Goal: Check status: Check status

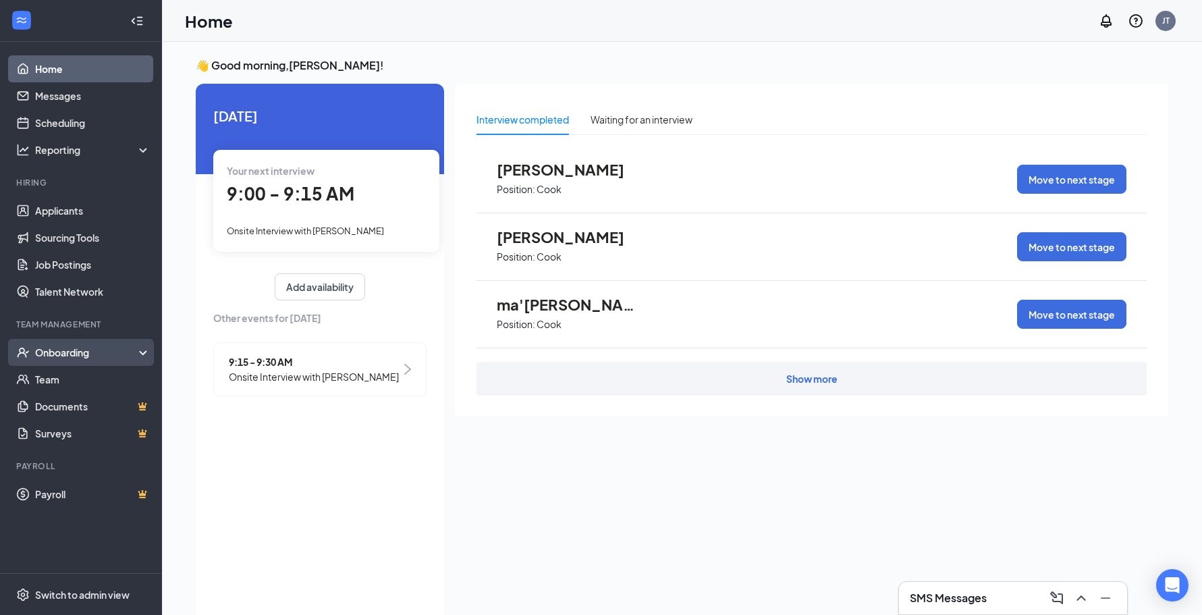
click at [61, 359] on div "Onboarding" at bounding box center [87, 351] width 104 height 13
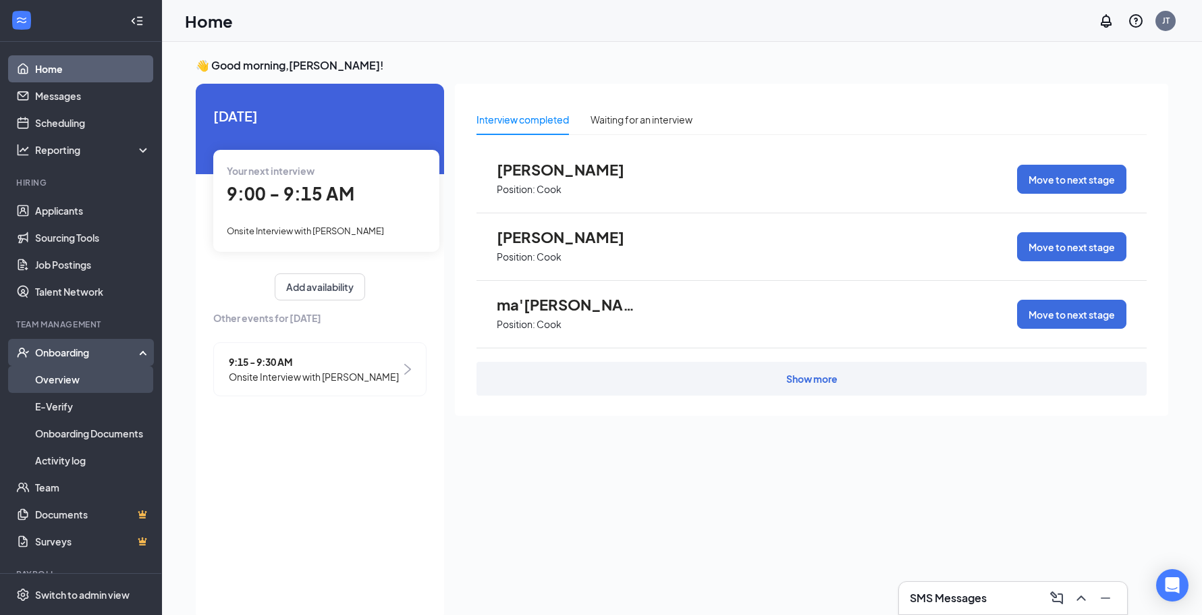
click at [57, 379] on link "Overview" at bounding box center [92, 379] width 115 height 27
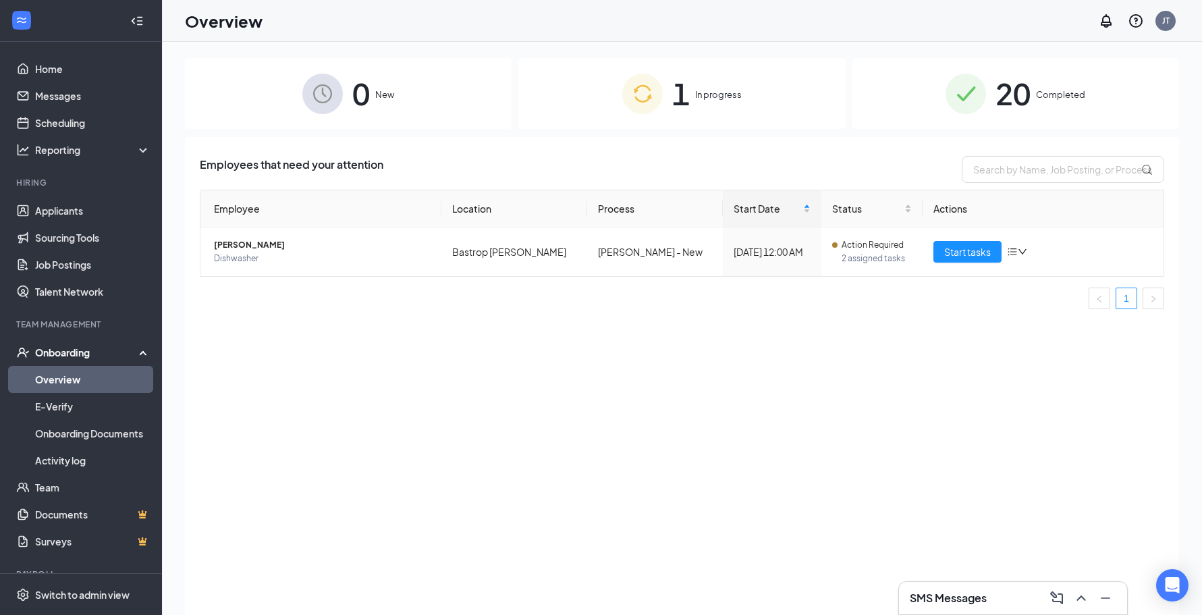
click at [1028, 91] on span "20" at bounding box center [1012, 93] width 35 height 47
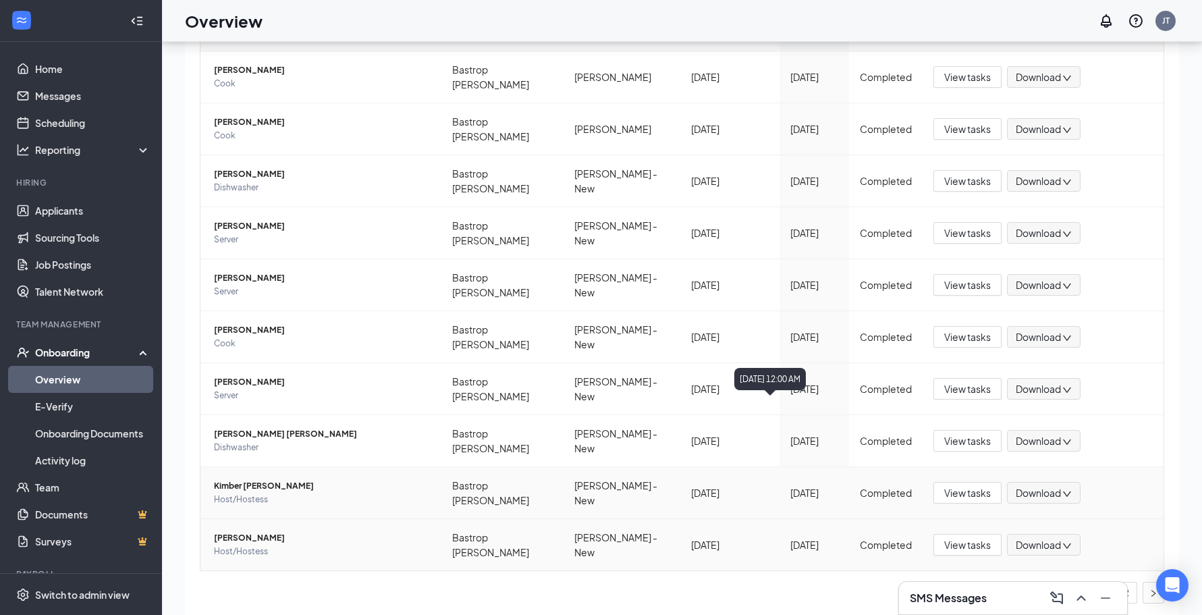
scroll to position [61, 0]
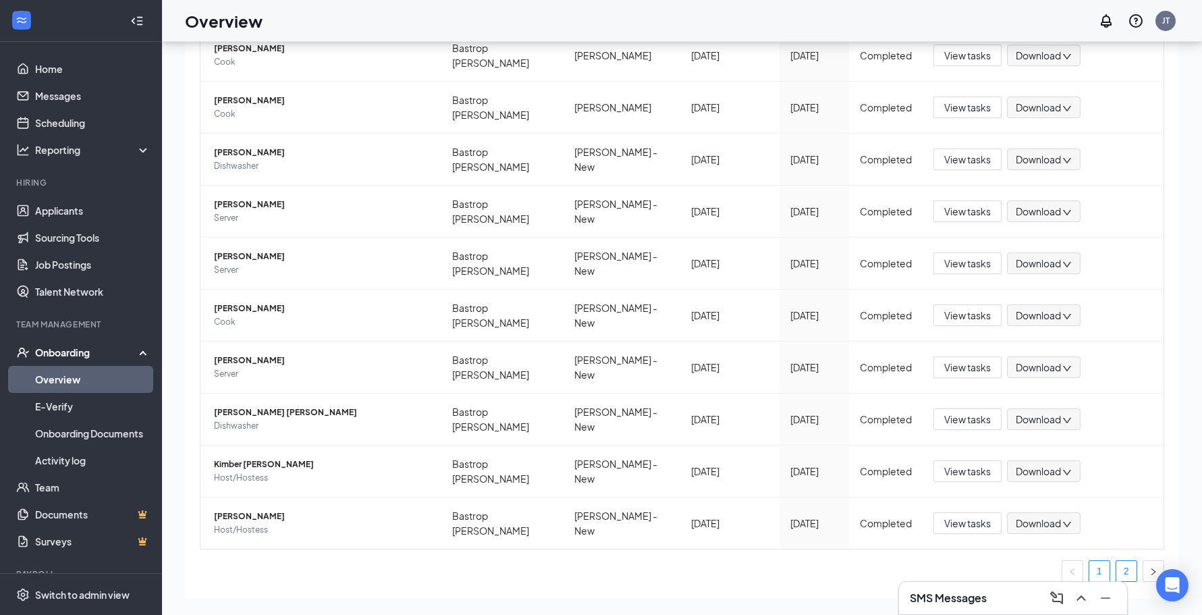
click at [1116, 561] on link "2" at bounding box center [1126, 571] width 20 height 20
click at [256, 509] on span "[PERSON_NAME]" at bounding box center [322, 515] width 217 height 13
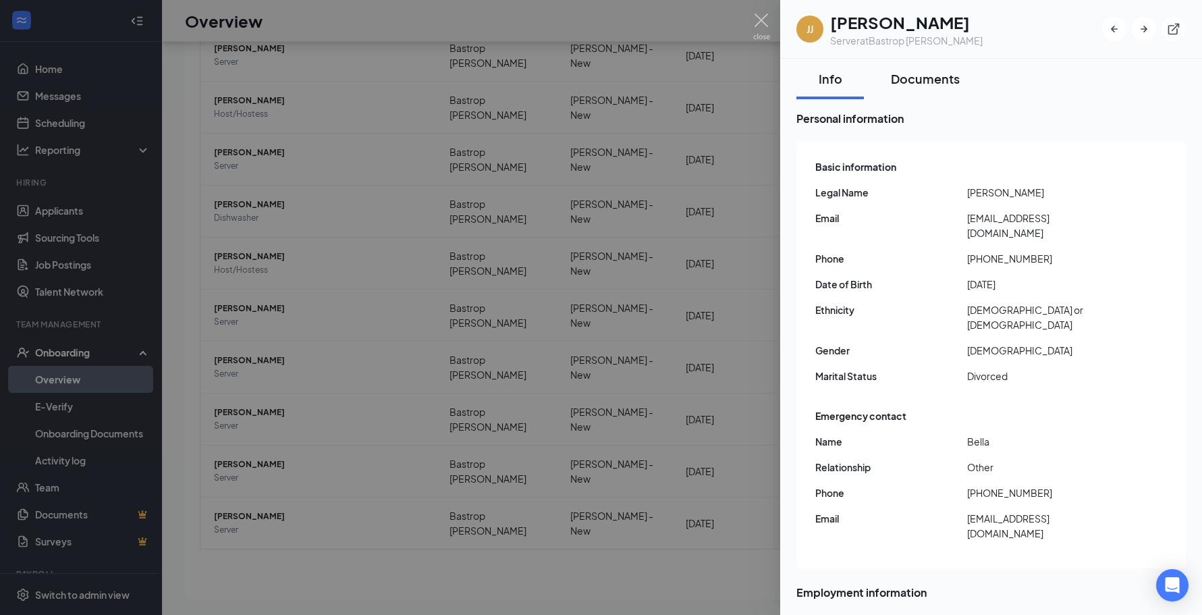
click at [935, 86] on div "Documents" at bounding box center [925, 78] width 69 height 17
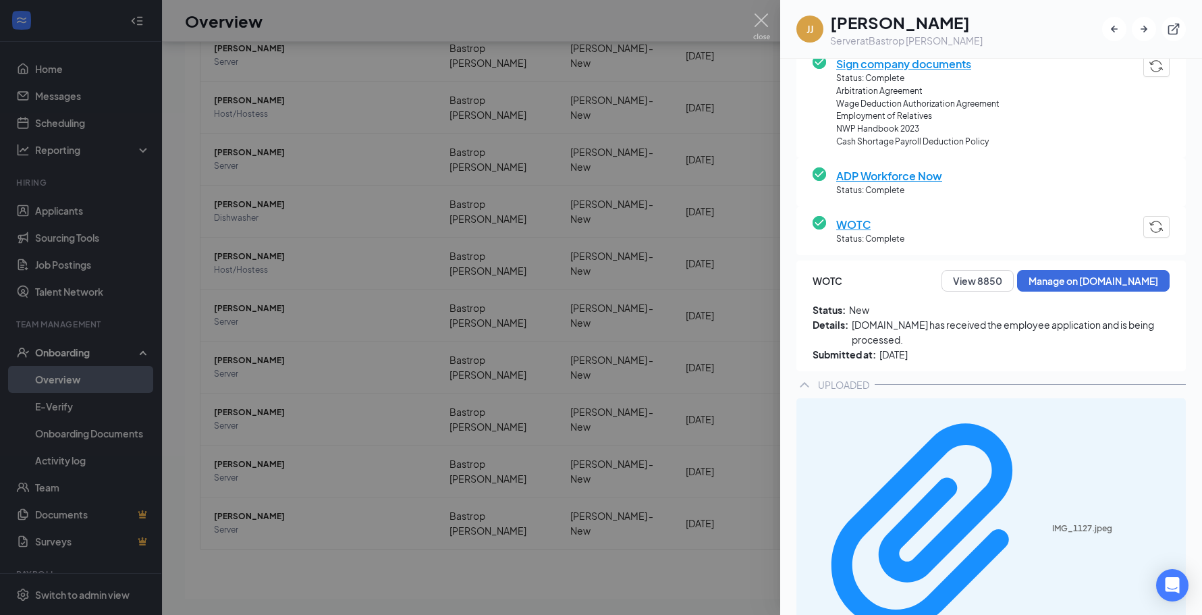
scroll to position [384, 0]
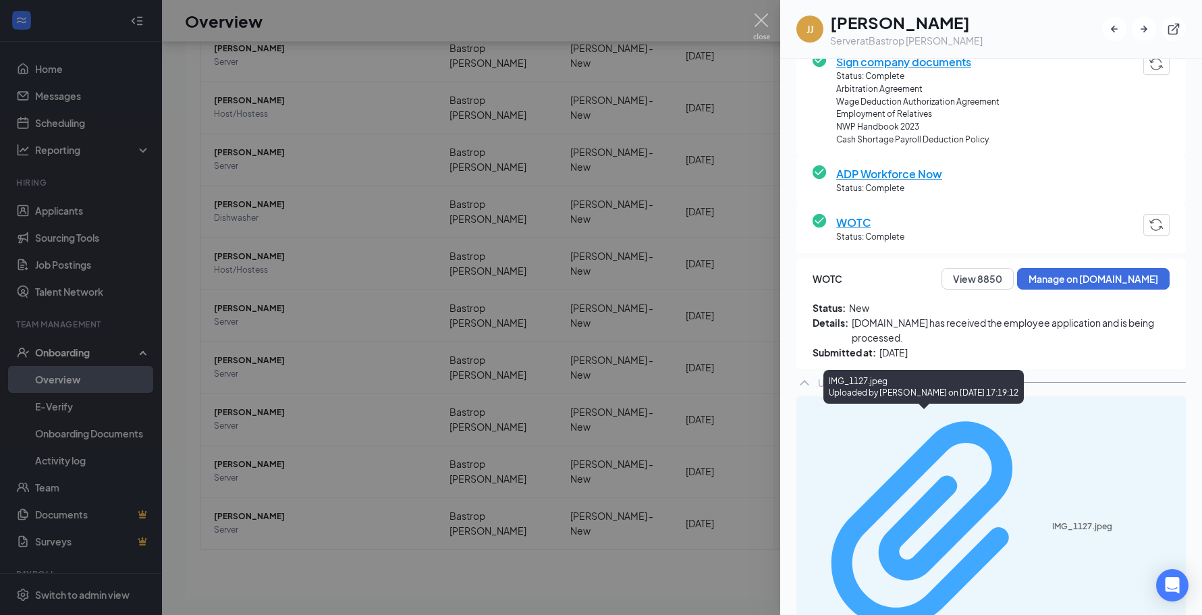
click at [1052, 521] on div "IMG_1127.jpeg" at bounding box center [1115, 526] width 126 height 11
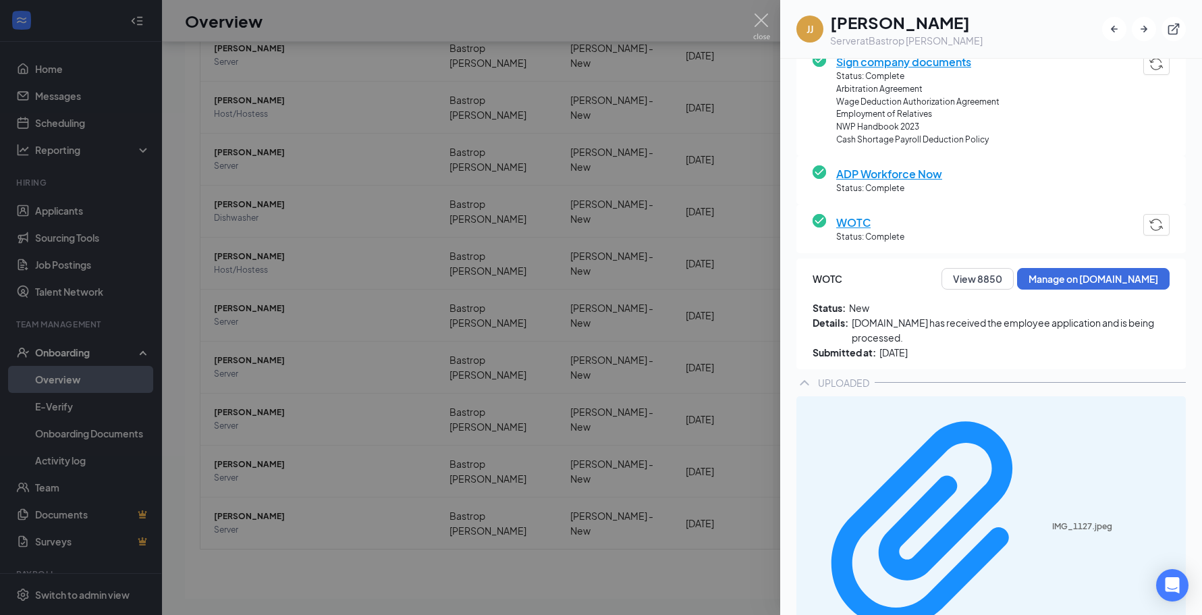
scroll to position [377, 0]
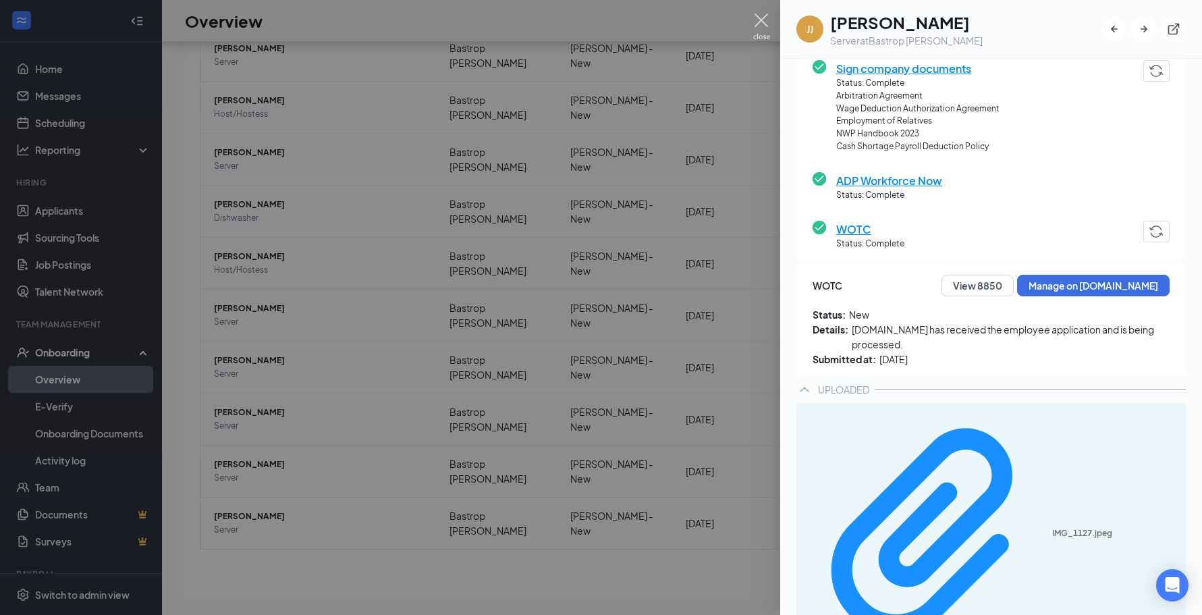
click at [767, 18] on img at bounding box center [761, 26] width 17 height 26
